Goal: Task Accomplishment & Management: Manage account settings

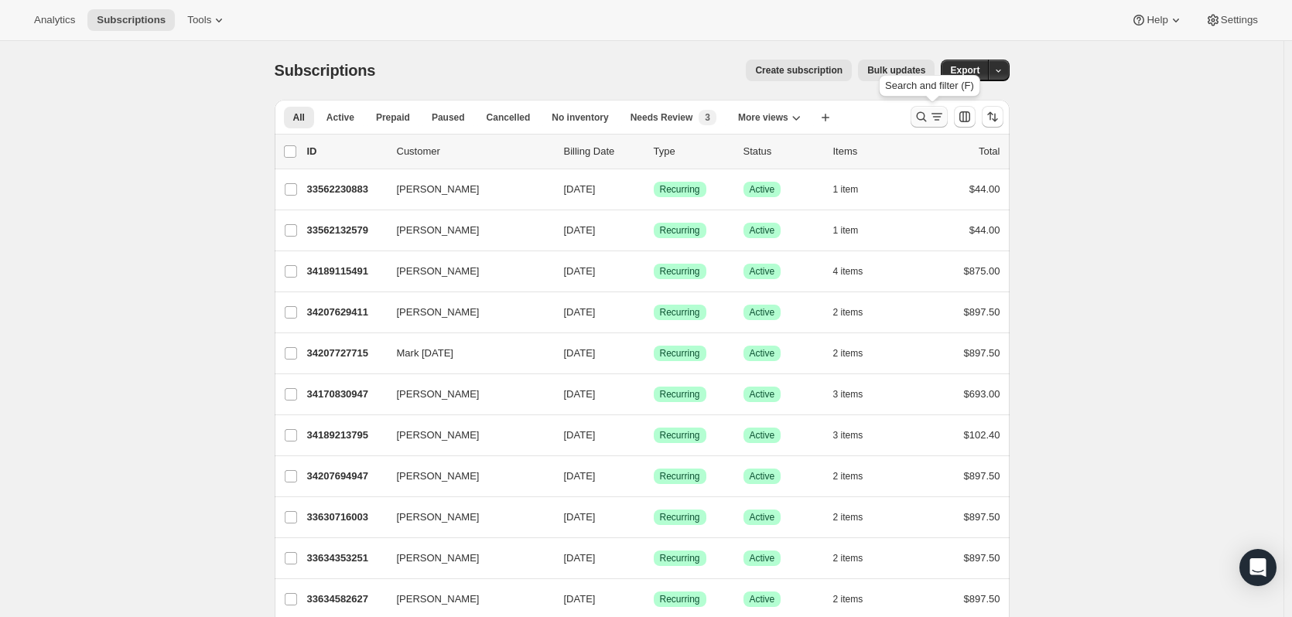
click at [918, 113] on icon "Search and filter results" at bounding box center [921, 116] width 15 height 15
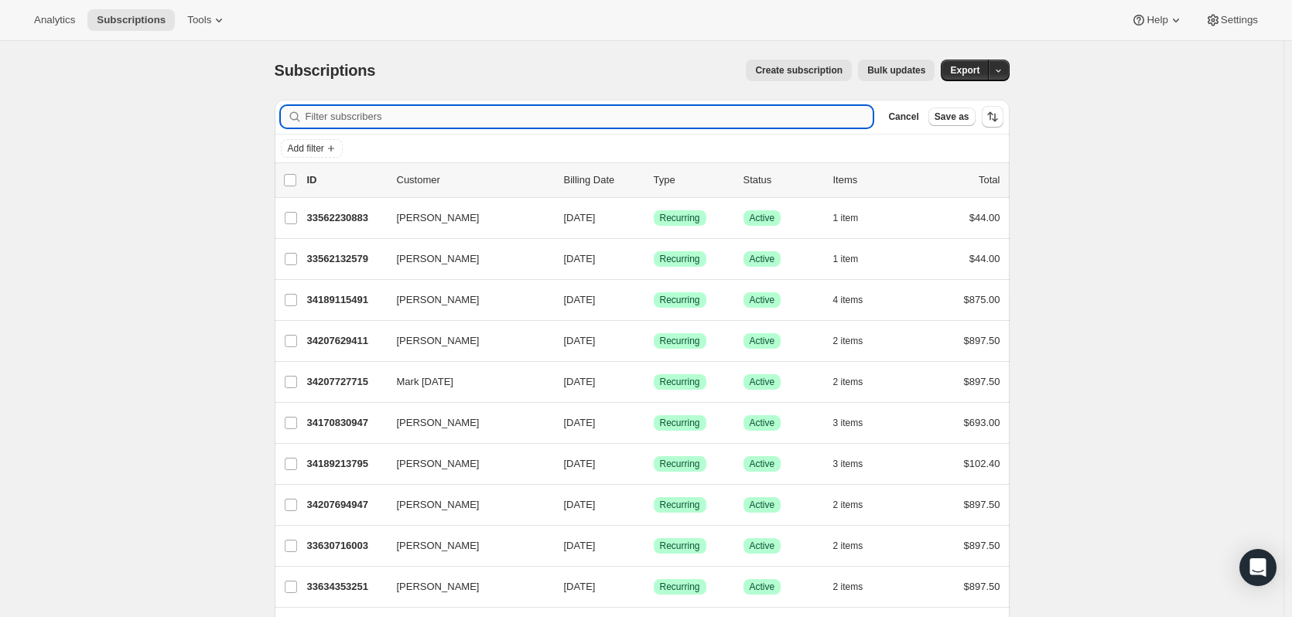
paste input "Lauren Denault"
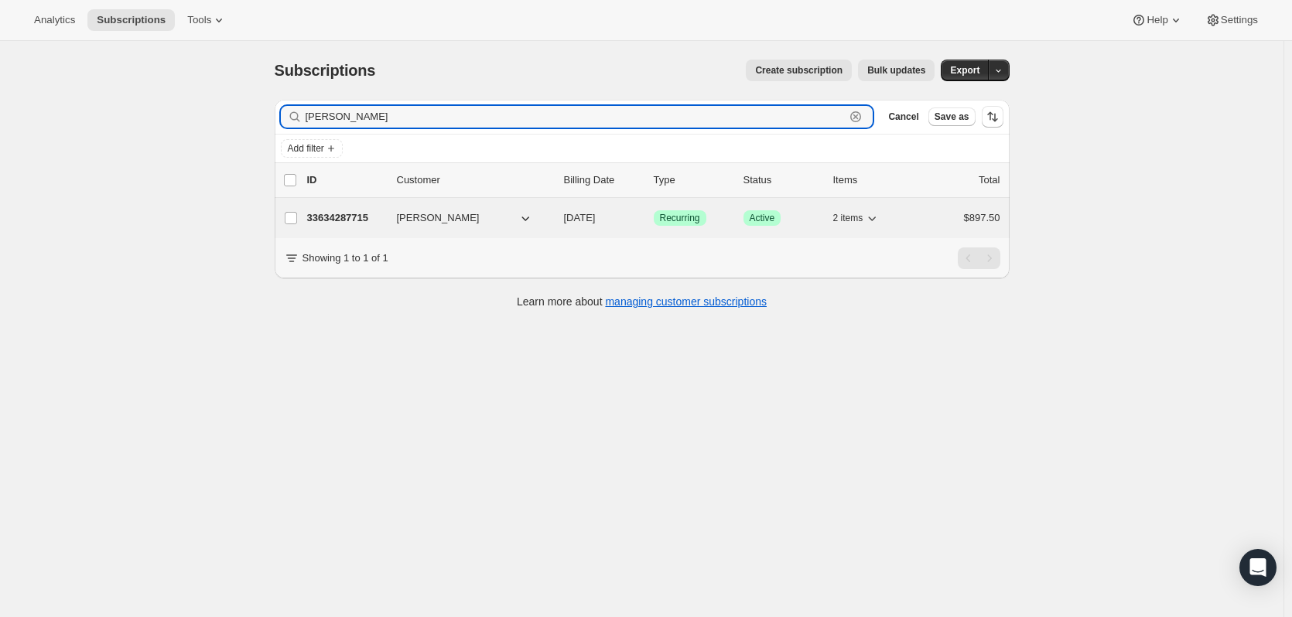
type input "Lauren Denault"
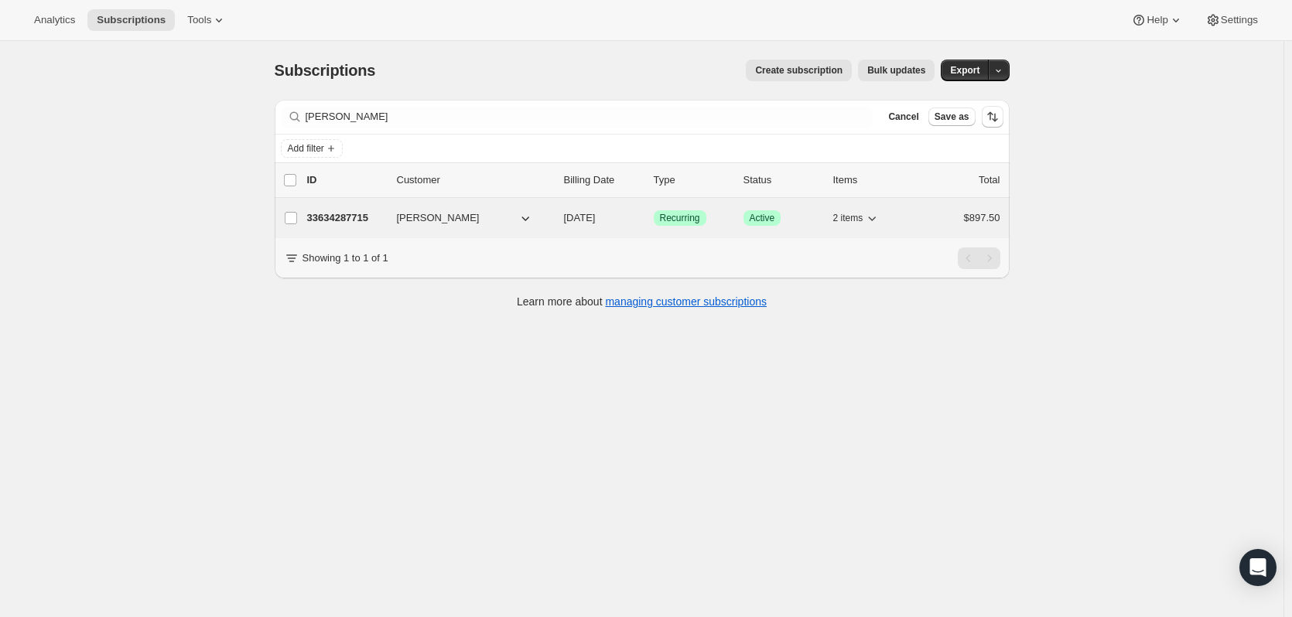
click at [337, 218] on p "33634287715" at bounding box center [345, 217] width 77 height 15
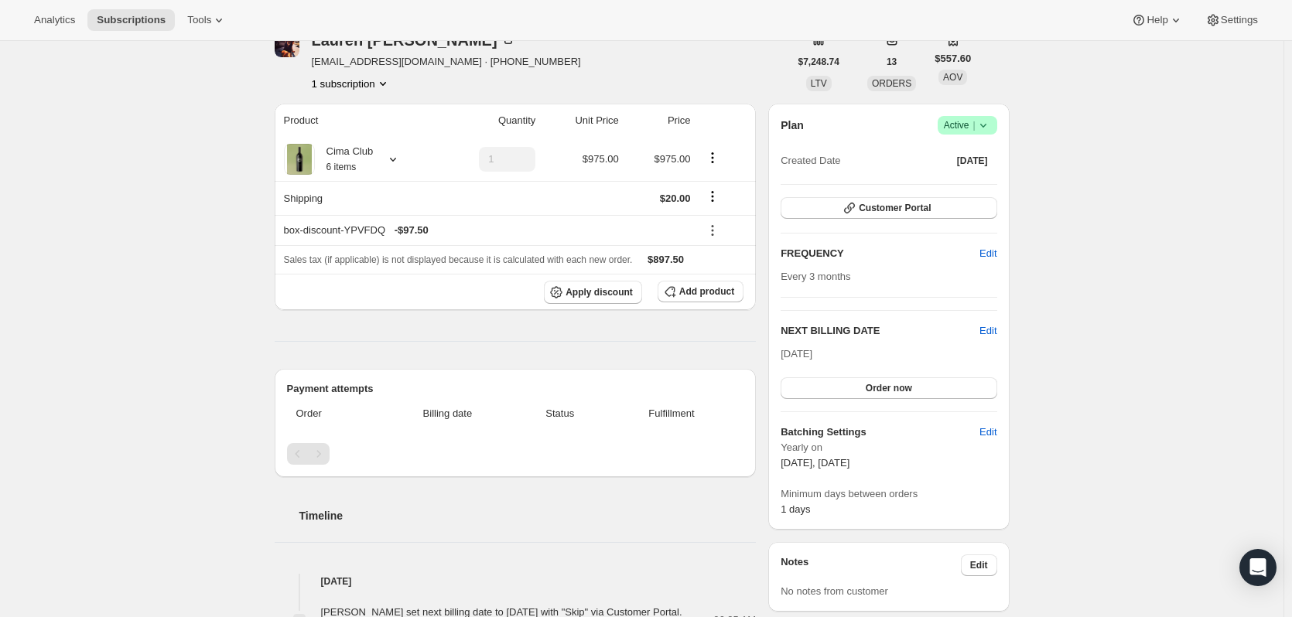
scroll to position [77, 0]
click at [855, 214] on icon "button" at bounding box center [849, 210] width 15 height 15
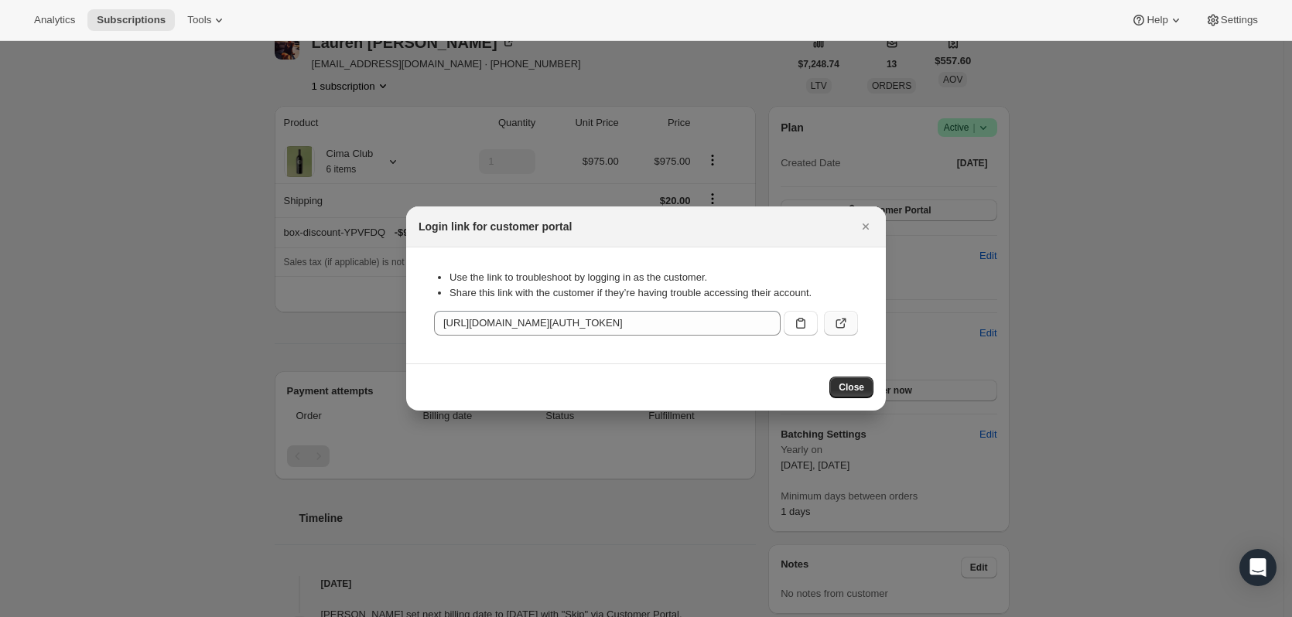
click at [831, 318] on button ":rc7:" at bounding box center [841, 323] width 34 height 25
click at [873, 217] on button "Close" at bounding box center [866, 227] width 22 height 22
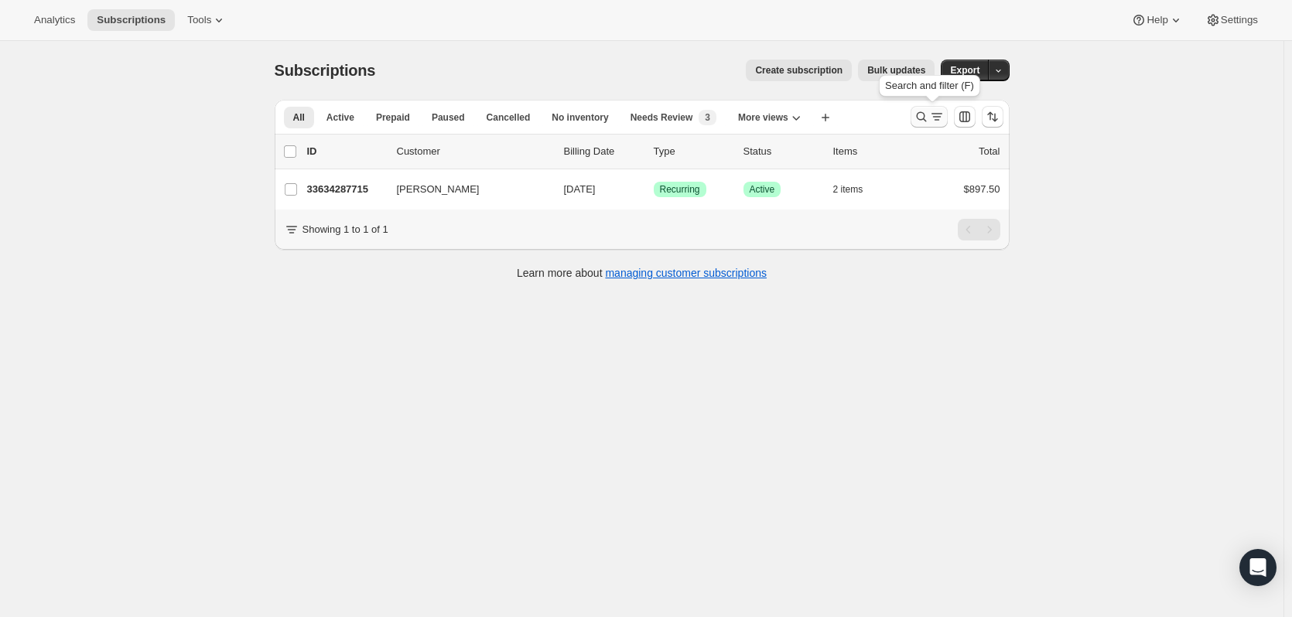
click at [925, 116] on icon "Search and filter results" at bounding box center [921, 116] width 15 height 15
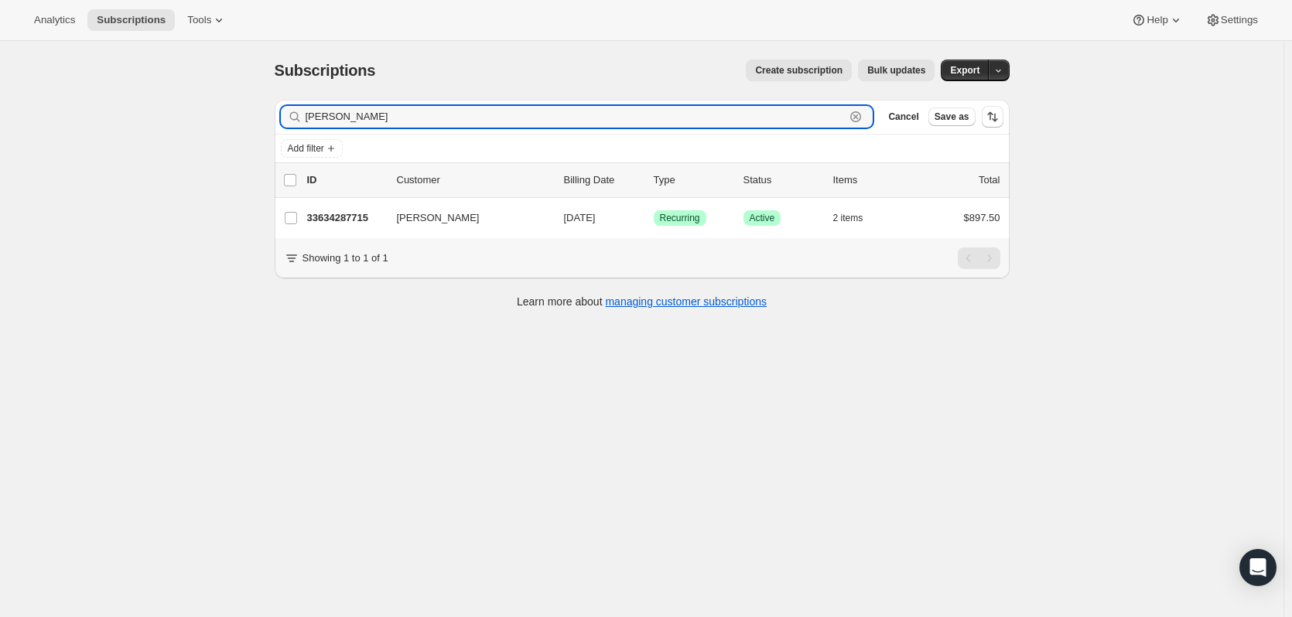
click at [856, 115] on icon "button" at bounding box center [855, 116] width 15 height 15
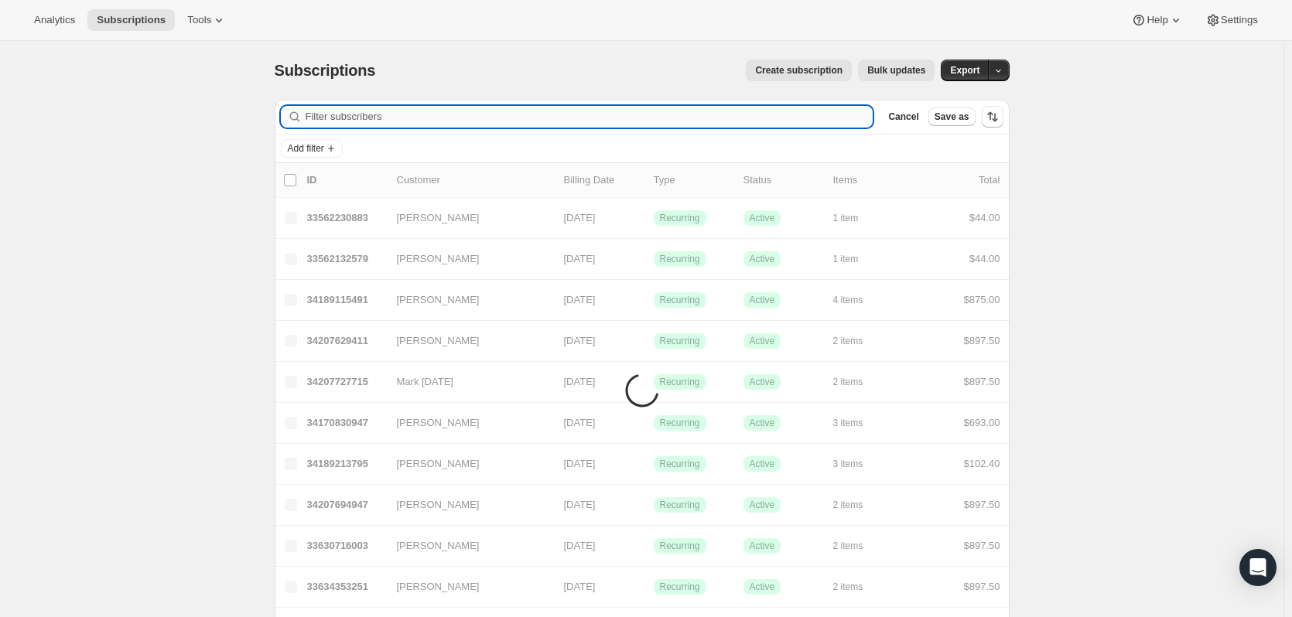
paste input "Shawna Hainsworth"
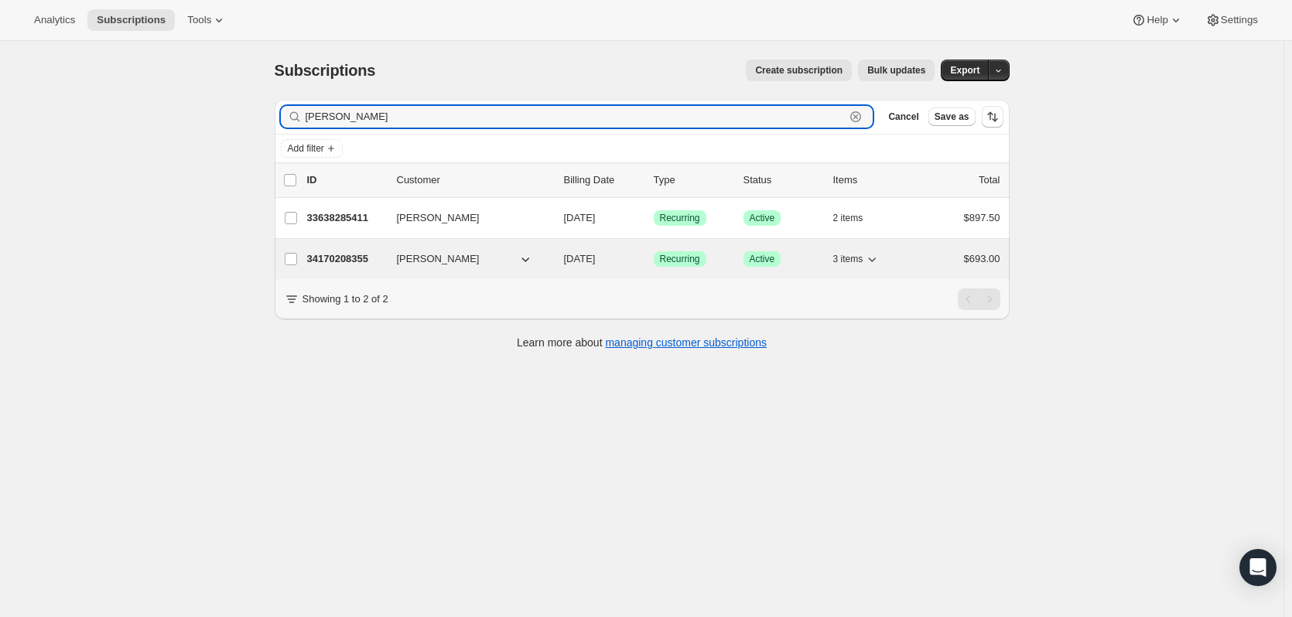
type input "Shawna Hainsworth"
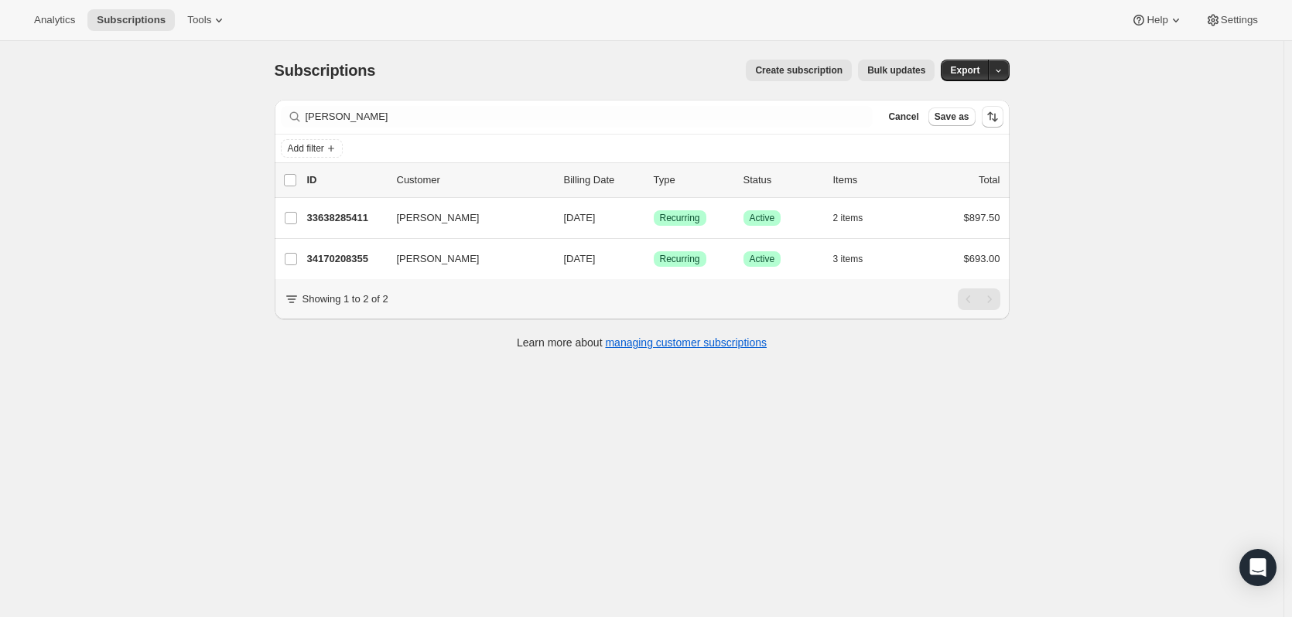
drag, startPoint x: 353, startPoint y: 252, endPoint x: 313, endPoint y: 427, distance: 179.4
click at [313, 427] on div "Subscriptions. This page is ready Subscriptions Create subscription Bulk update…" at bounding box center [642, 349] width 1284 height 617
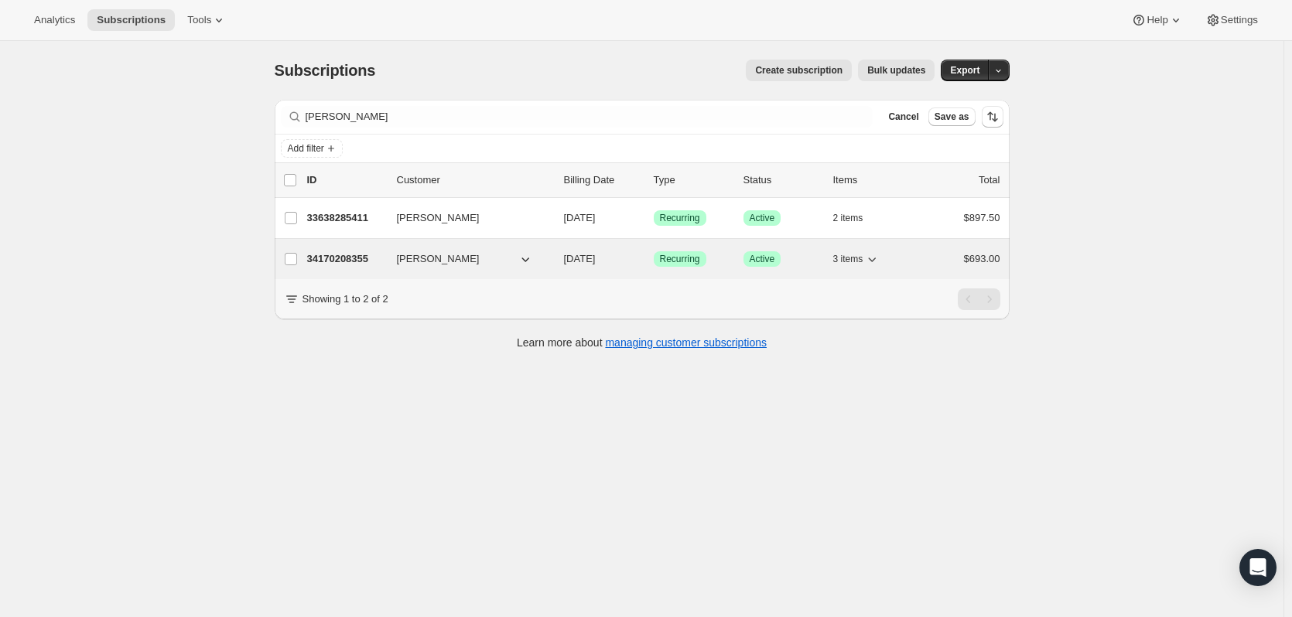
click at [381, 257] on p "34170208355" at bounding box center [345, 258] width 77 height 15
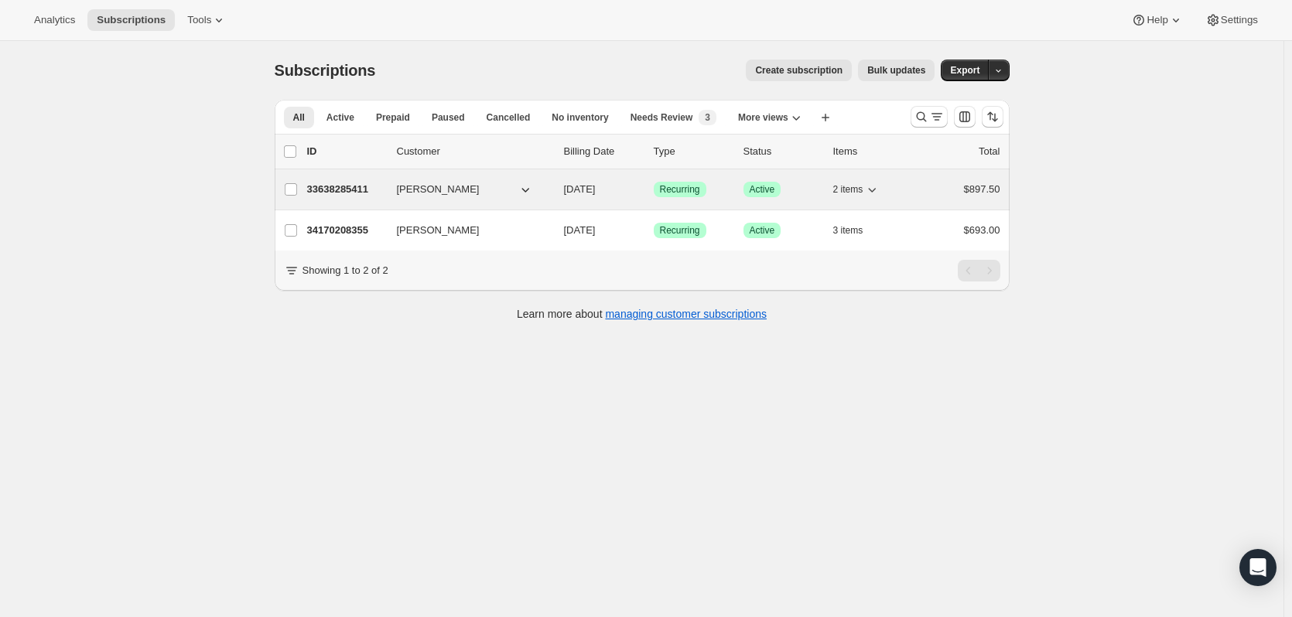
click at [363, 186] on p "33638285411" at bounding box center [345, 189] width 77 height 15
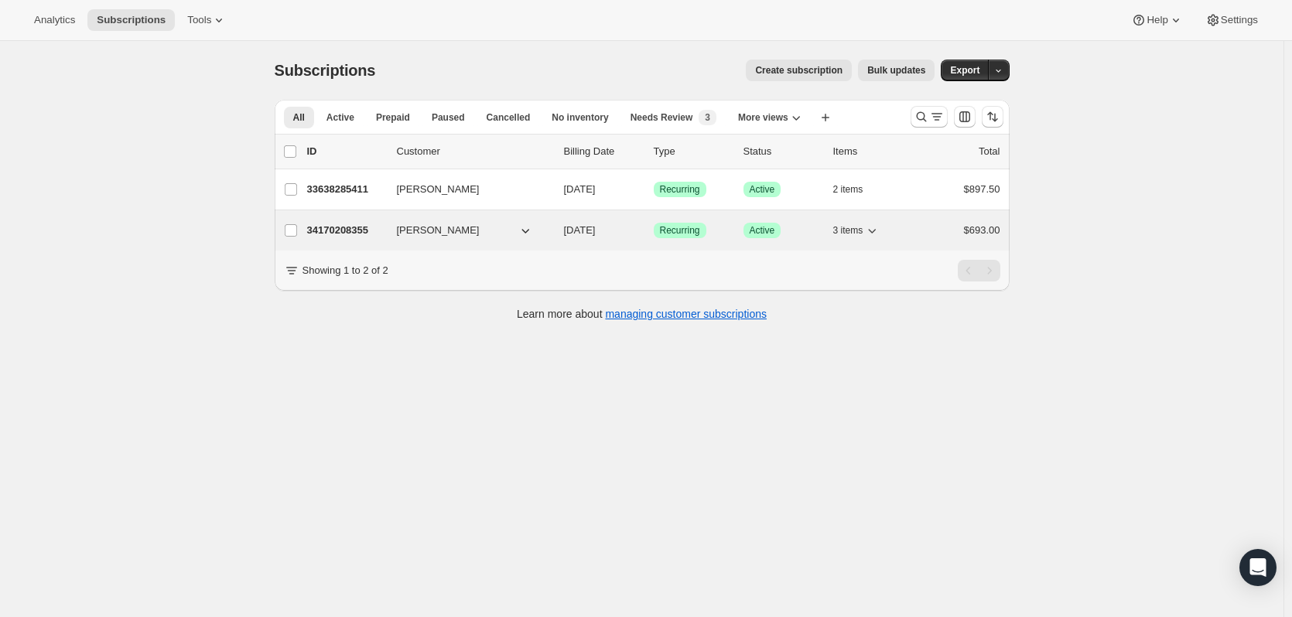
click at [354, 231] on p "34170208355" at bounding box center [345, 230] width 77 height 15
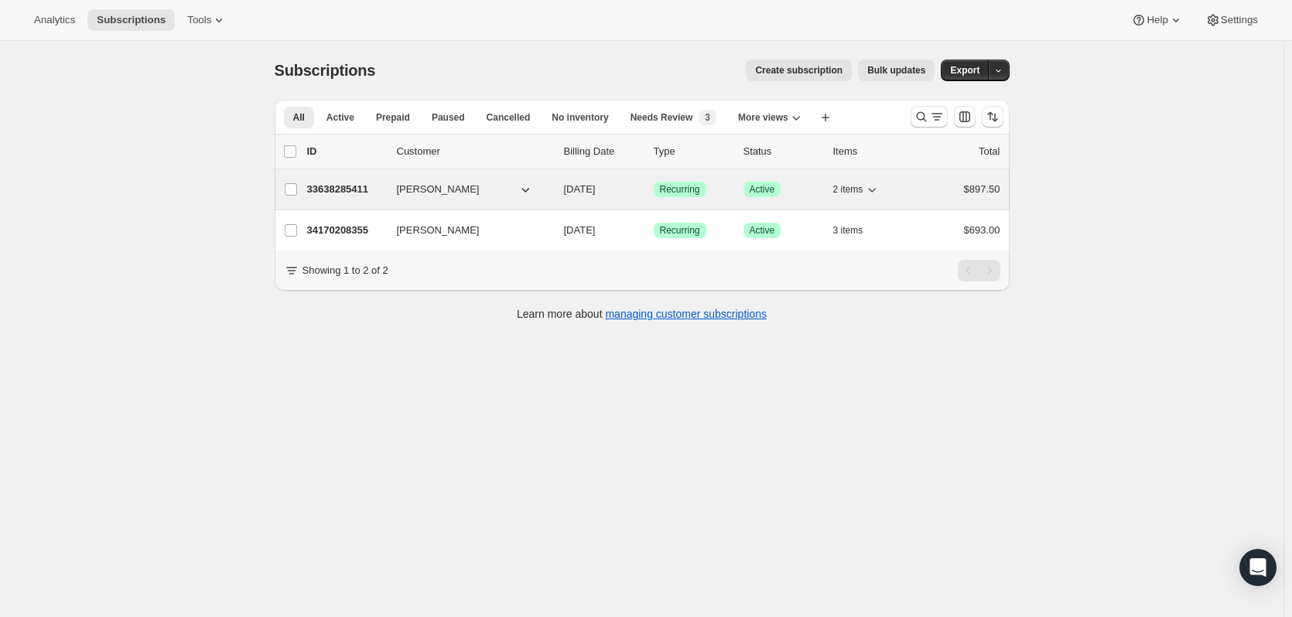
click at [333, 187] on p "33638285411" at bounding box center [345, 189] width 77 height 15
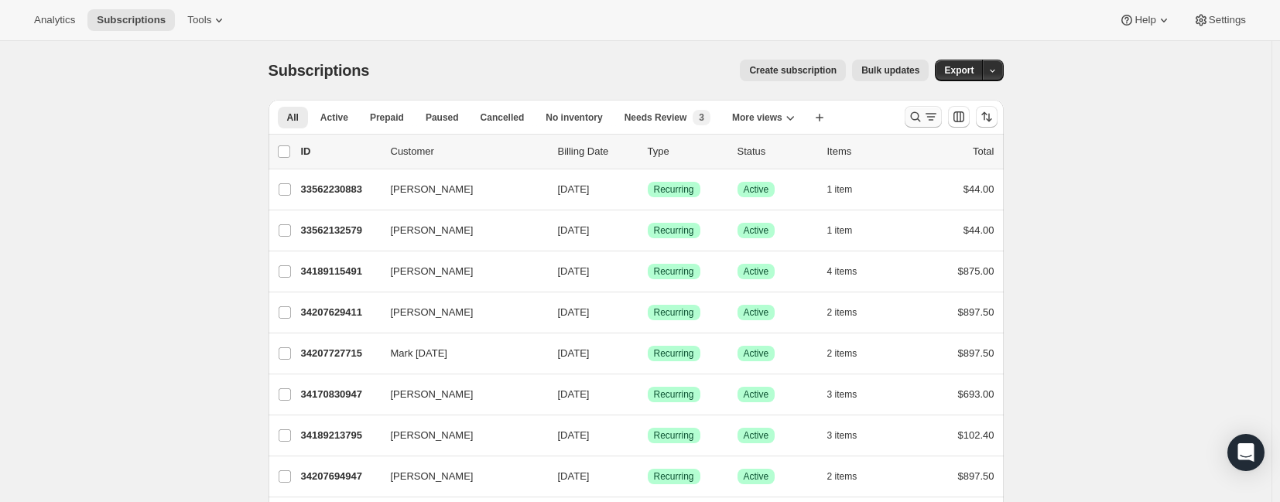
click at [922, 115] on icon "Search and filter results" at bounding box center [915, 116] width 15 height 15
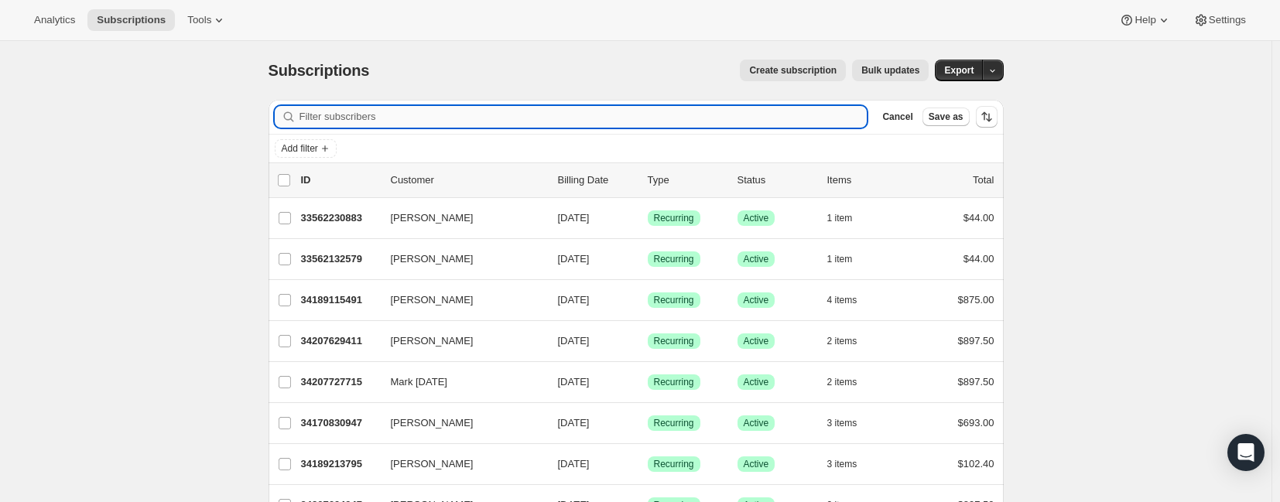
paste input "pjmurphy2@sbcglobal.net"
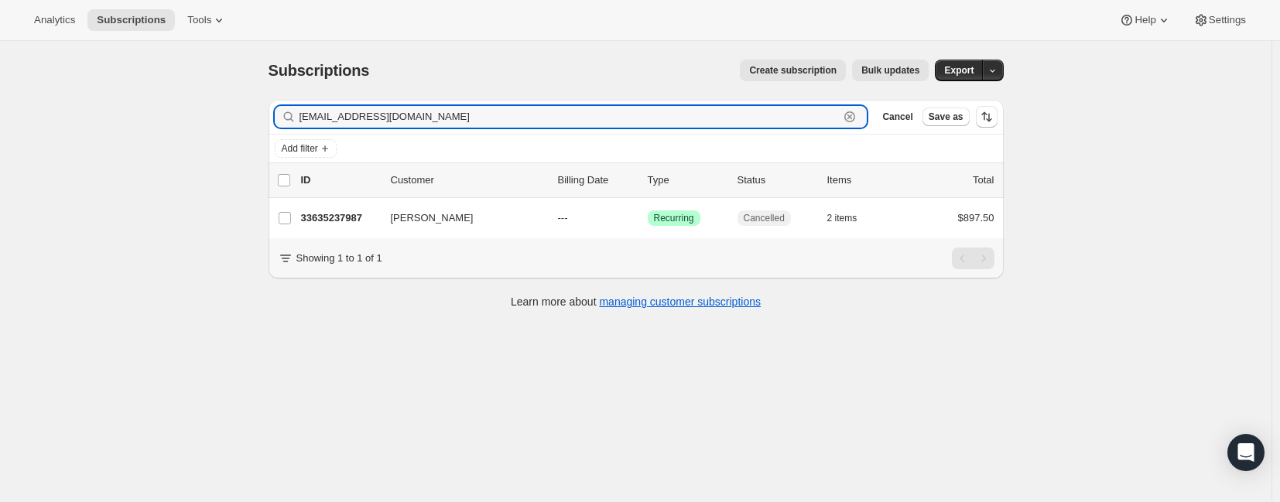
type input "pjmurphy2@sbcglobal.net"
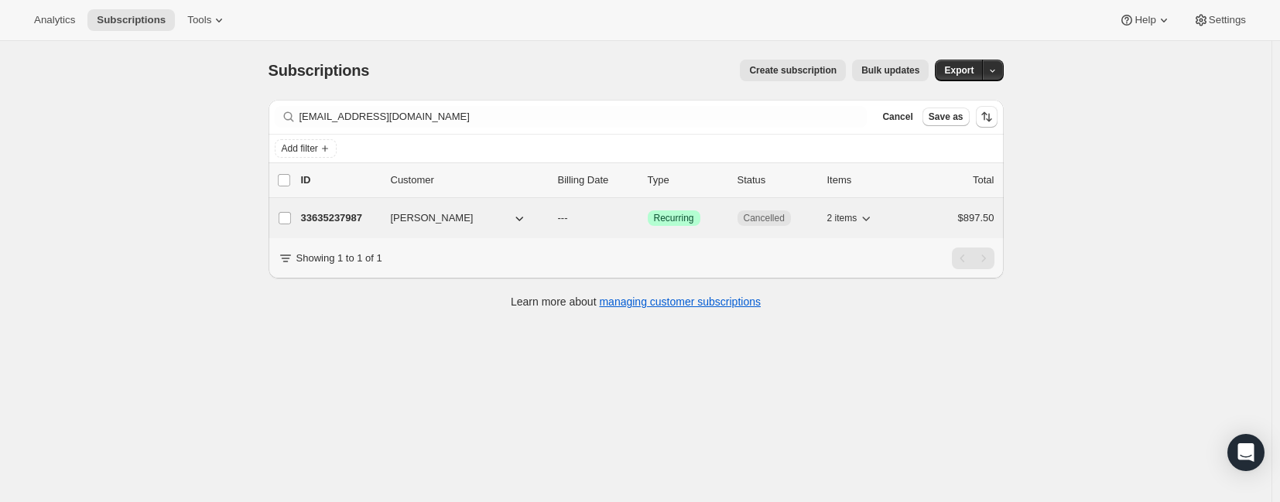
click at [351, 221] on p "33635237987" at bounding box center [339, 217] width 77 height 15
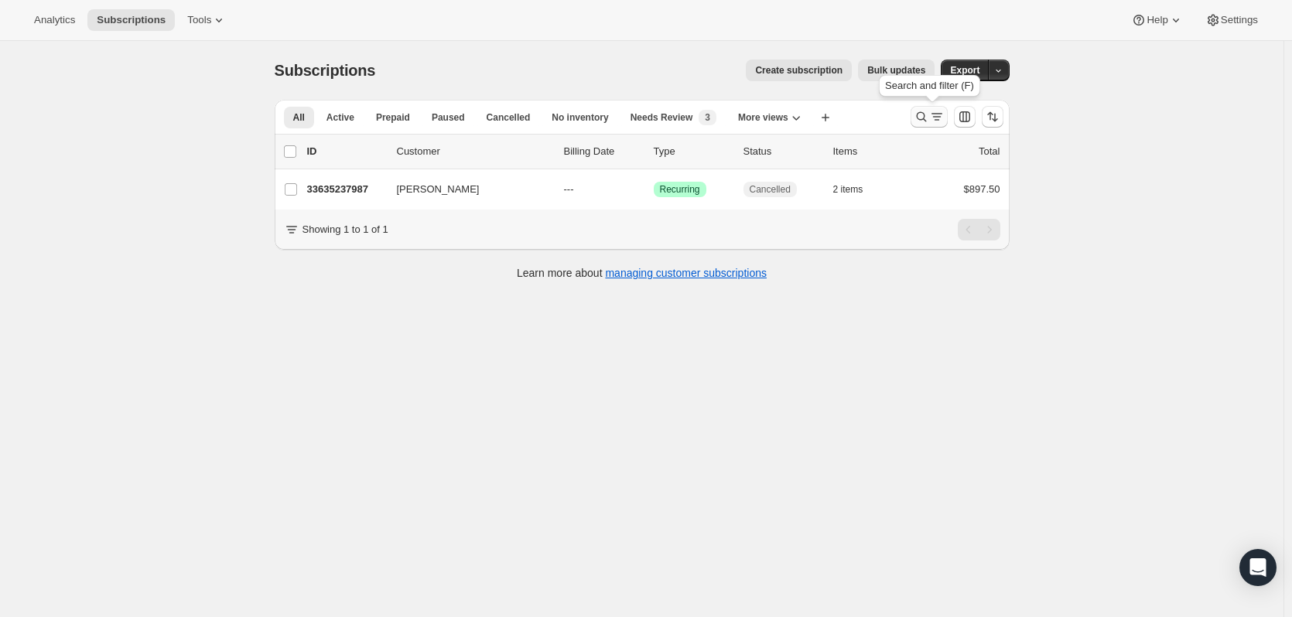
click at [916, 115] on button "Search and filter results" at bounding box center [929, 117] width 37 height 22
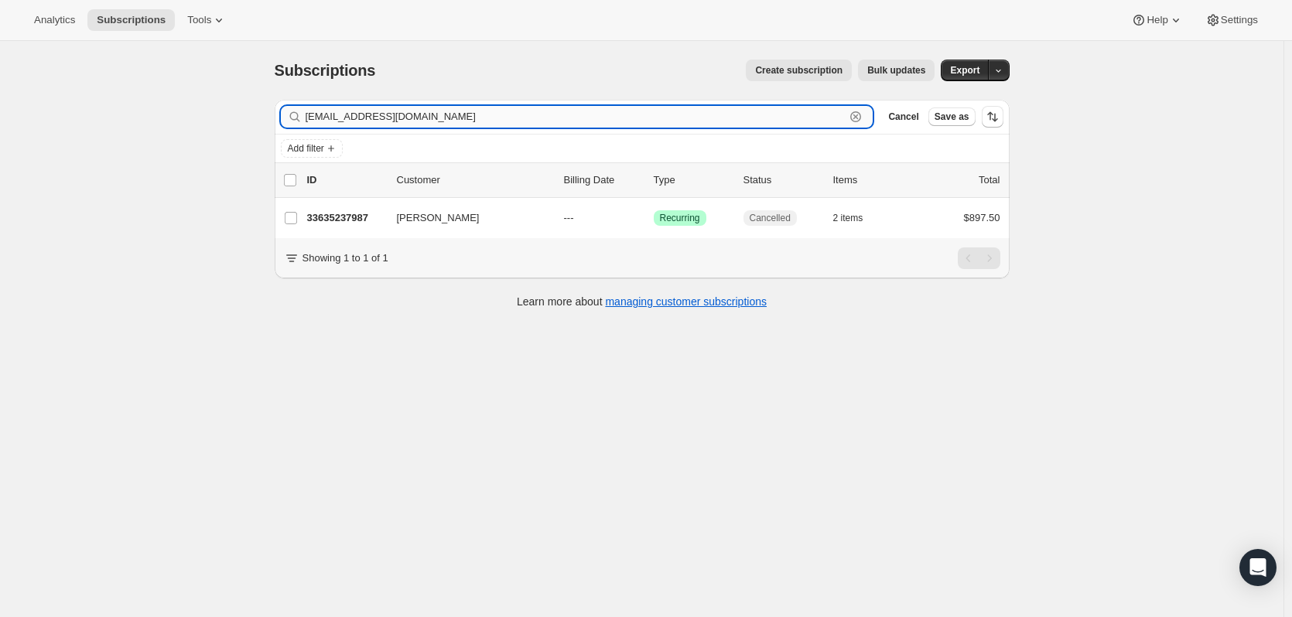
drag, startPoint x: 482, startPoint y: 111, endPoint x: 499, endPoint y: 111, distance: 17.0
click at [482, 110] on input "pjmurphy2@sbcglobal.net" at bounding box center [576, 117] width 540 height 22
click at [862, 115] on icon "button" at bounding box center [855, 116] width 15 height 15
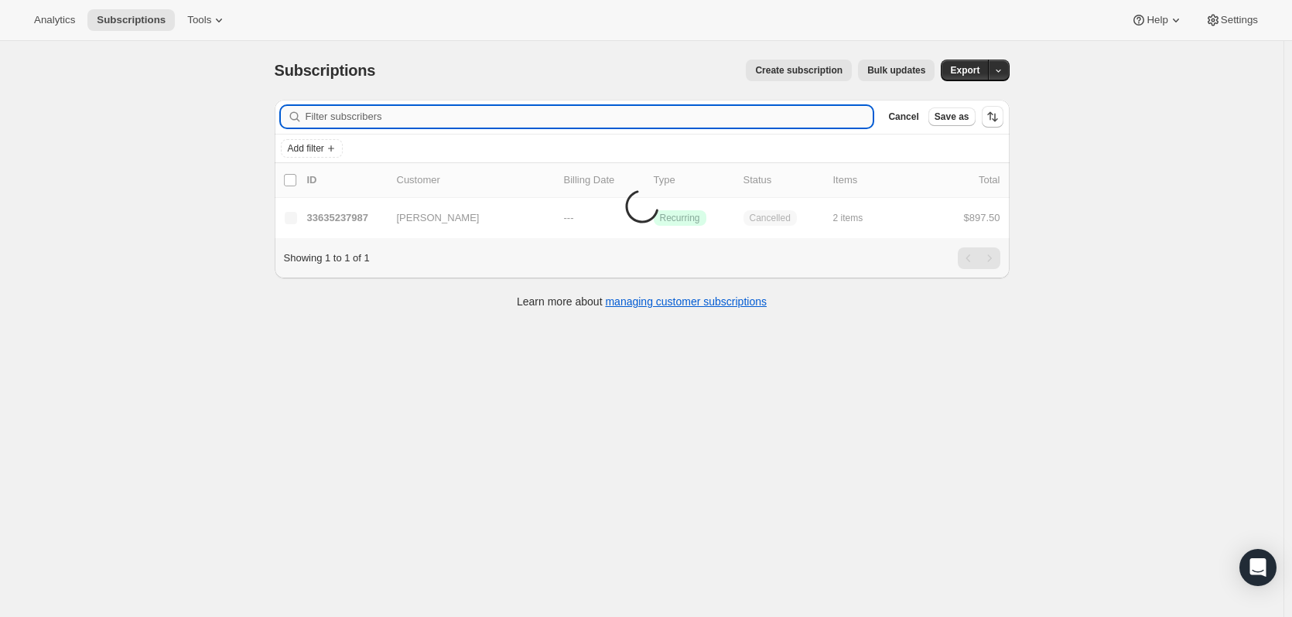
paste input "Shawna Hainsworth"
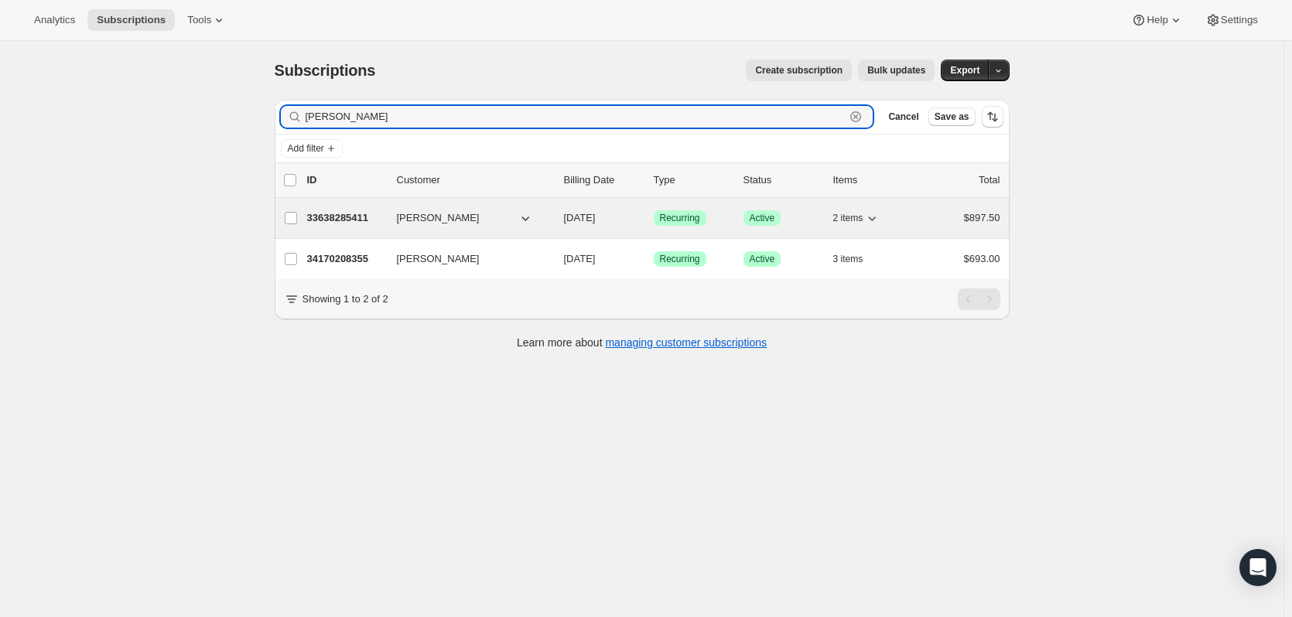
type input "Shawna Hainsworth"
click at [392, 217] on div "33638285411 Shawna Hainsworth 10/15/2025 Success Recurring Success Active 2 ite…" at bounding box center [653, 218] width 693 height 22
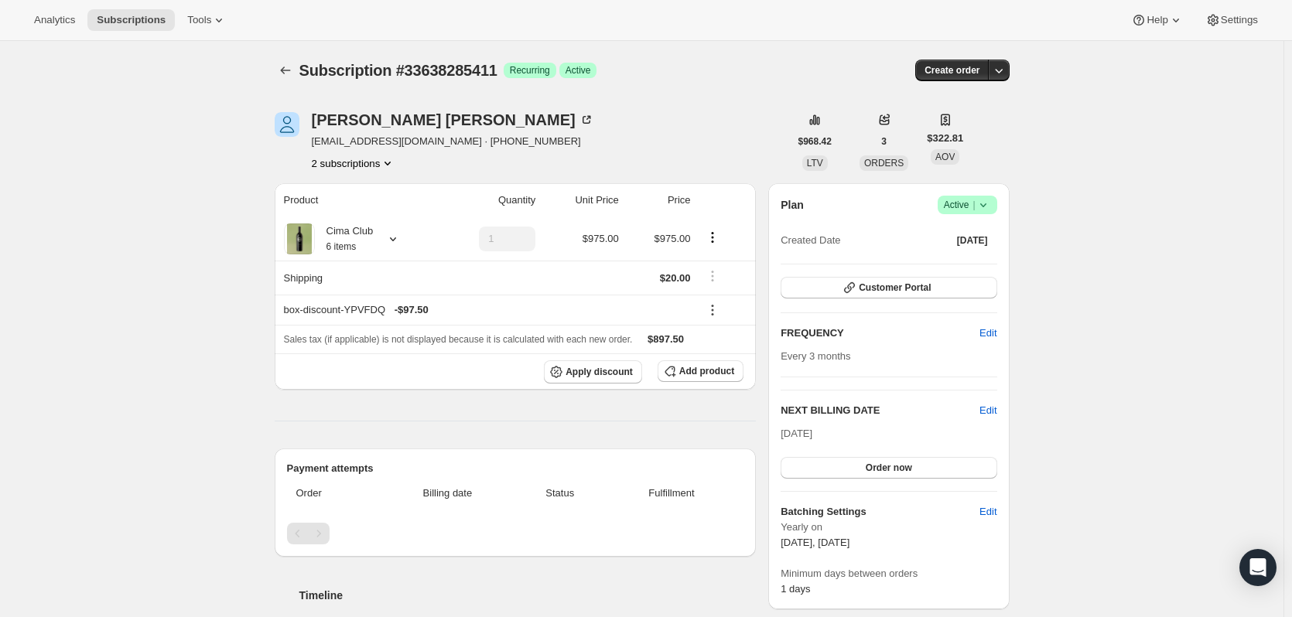
click at [392, 166] on icon "Product actions" at bounding box center [387, 163] width 15 height 15
click at [437, 166] on div "2 subscriptions" at bounding box center [453, 163] width 282 height 15
click at [842, 291] on button "Customer Portal" at bounding box center [889, 288] width 216 height 22
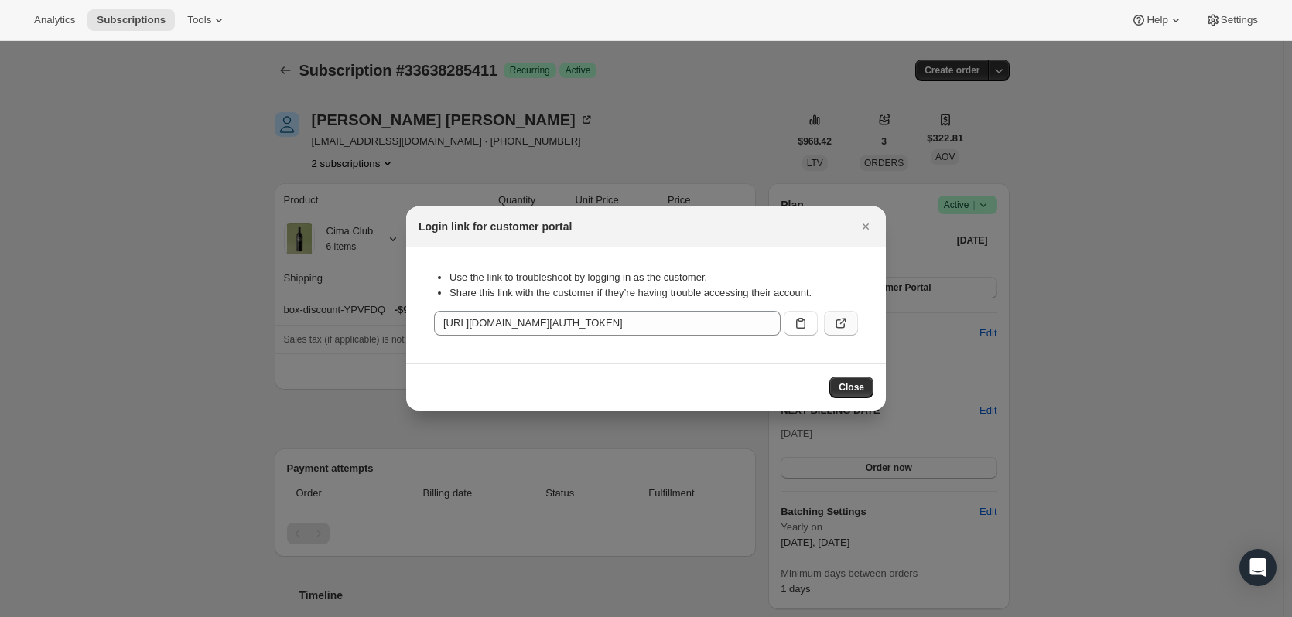
click at [841, 320] on icon ":rh0:" at bounding box center [840, 323] width 15 height 15
click at [859, 377] on button "Close" at bounding box center [851, 388] width 44 height 22
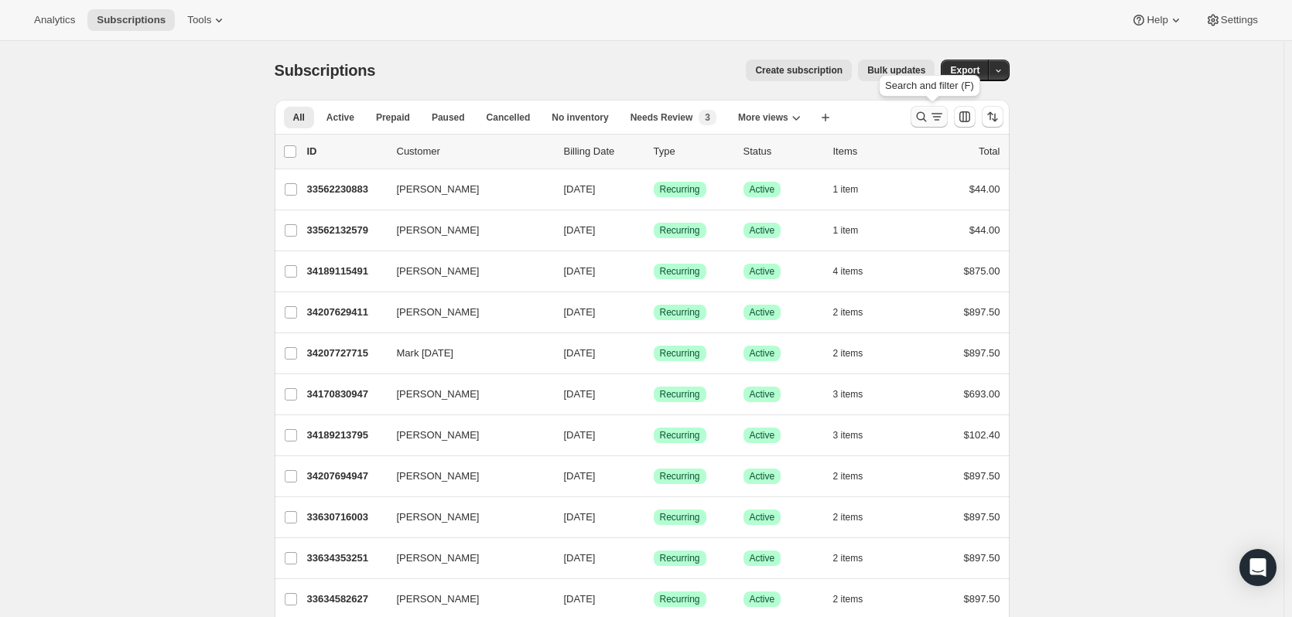
click at [923, 121] on icon "Search and filter results" at bounding box center [921, 116] width 15 height 15
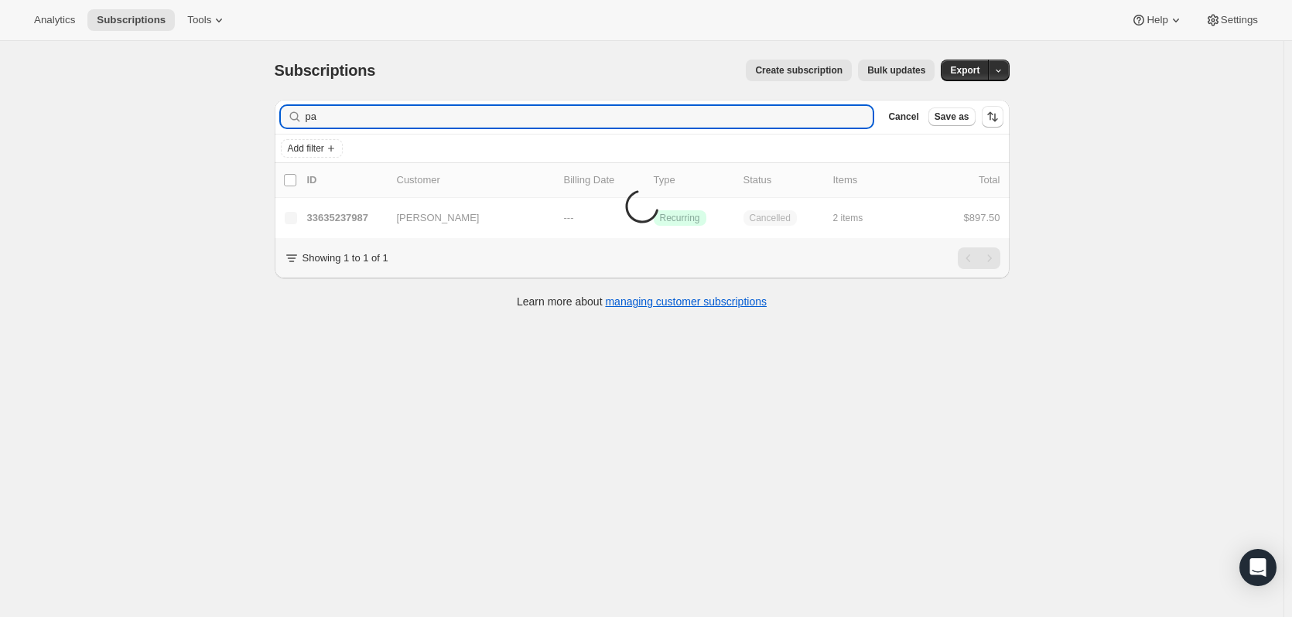
type input "p"
